Goal: Navigation & Orientation: Find specific page/section

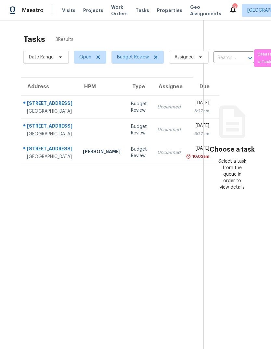
click at [68, 11] on span "Visits" at bounding box center [68, 10] width 13 height 6
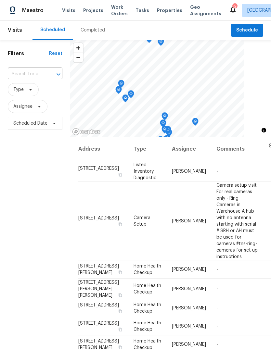
click at [101, 27] on div "Completed" at bounding box center [93, 29] width 40 height 19
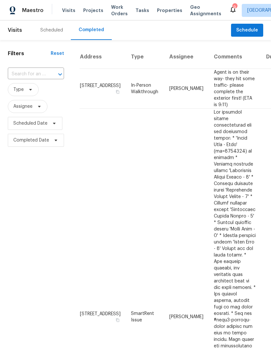
click at [58, 34] on div "Scheduled" at bounding box center [51, 29] width 38 height 19
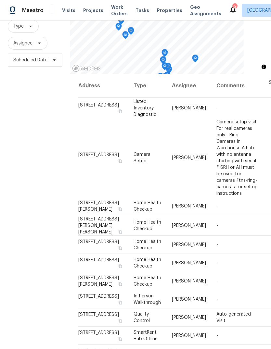
scroll to position [63, 0]
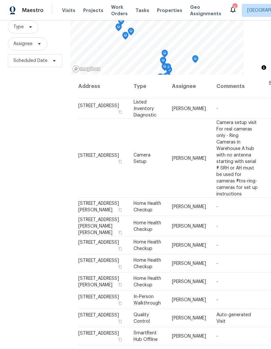
click at [167, 9] on span "Properties" at bounding box center [169, 10] width 25 height 6
